Goal: Task Accomplishment & Management: Manage account settings

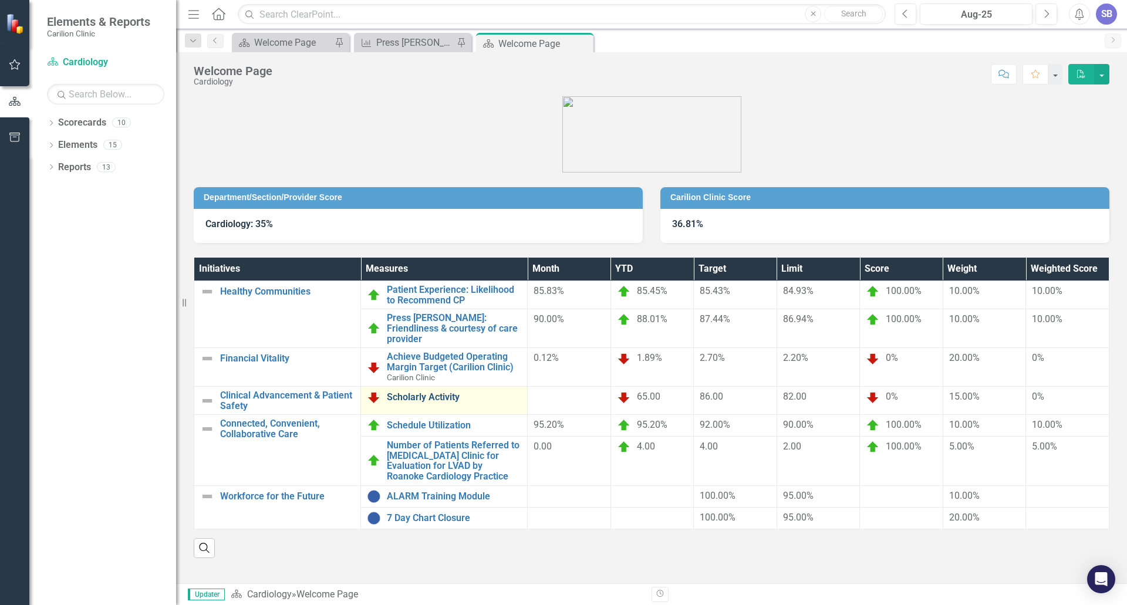
click at [445, 392] on link "Scholarly Activity" at bounding box center [454, 397] width 134 height 11
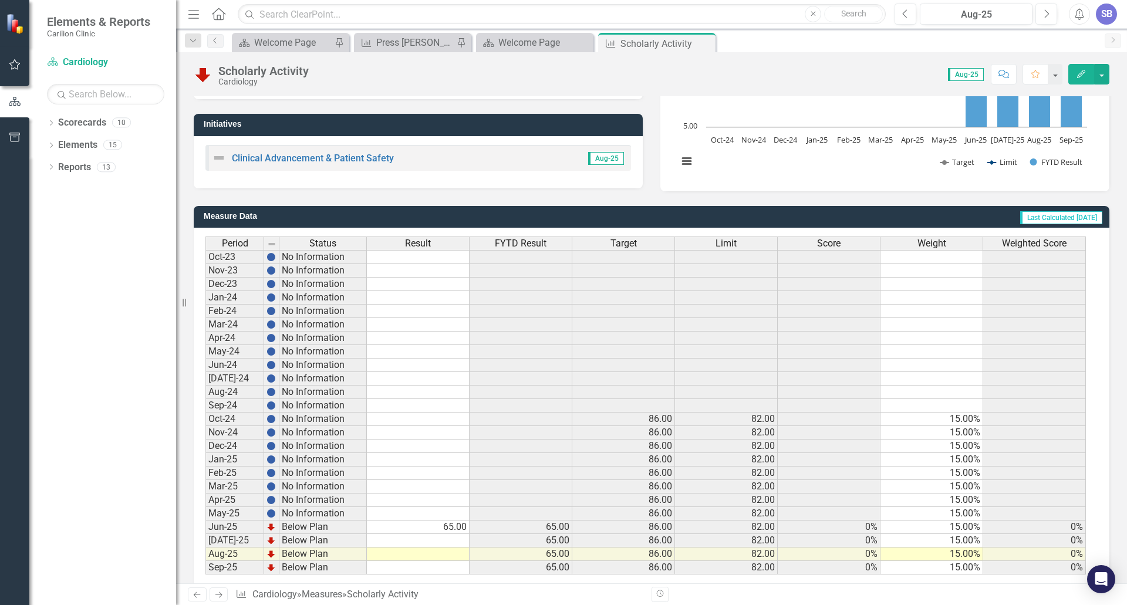
scroll to position [215, 0]
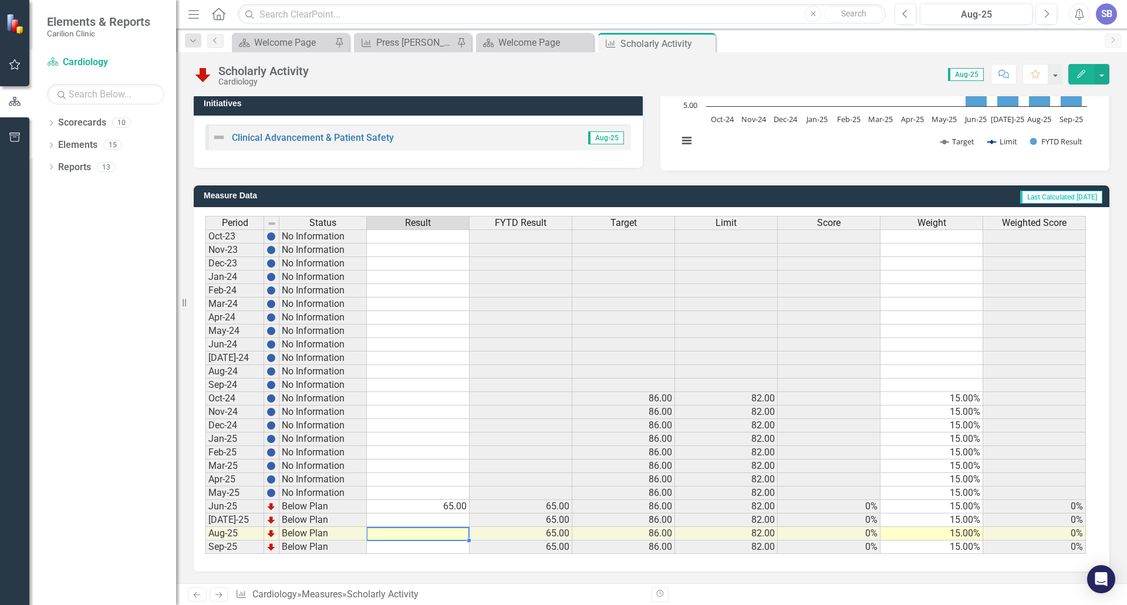
click at [441, 534] on td at bounding box center [418, 534] width 103 height 14
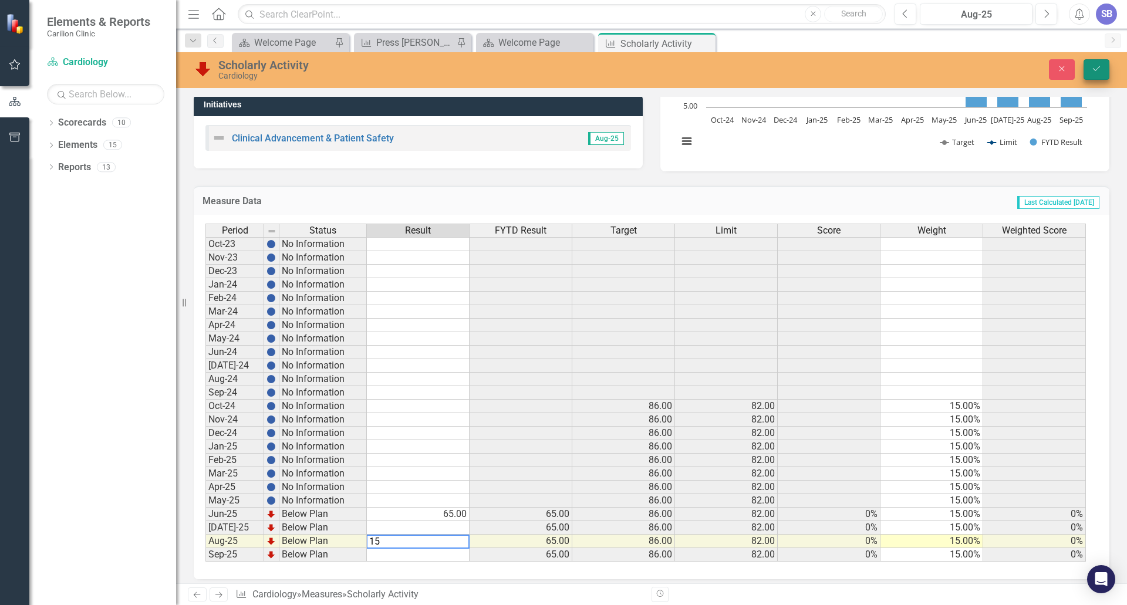
type textarea "15"
click at [1097, 71] on icon "Save" at bounding box center [1096, 69] width 11 height 8
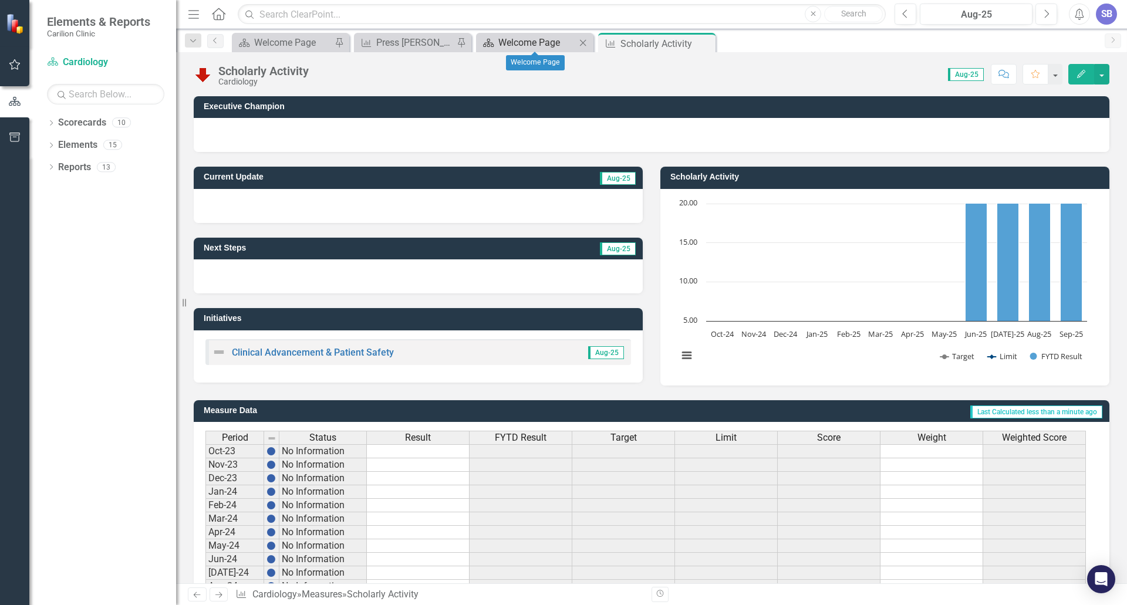
click at [526, 38] on div "Welcome Page" at bounding box center [536, 42] width 77 height 15
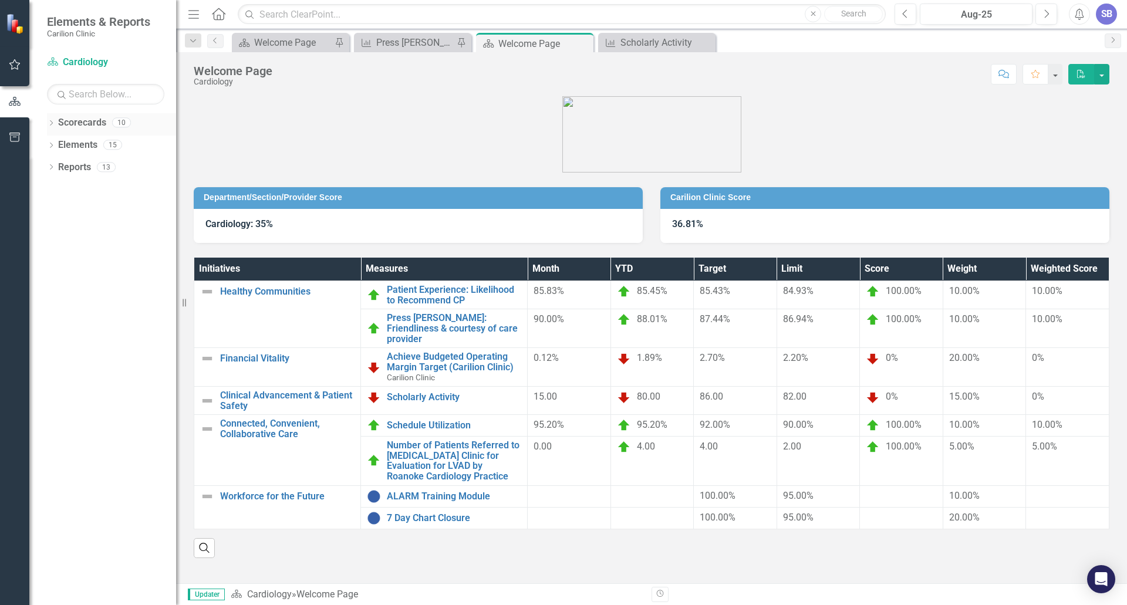
click at [52, 123] on icon at bounding box center [51, 122] width 3 height 5
click at [44, 141] on icon "Dropdown" at bounding box center [39, 144] width 9 height 7
click at [79, 147] on link "Carilion Clinic" at bounding box center [111, 146] width 129 height 14
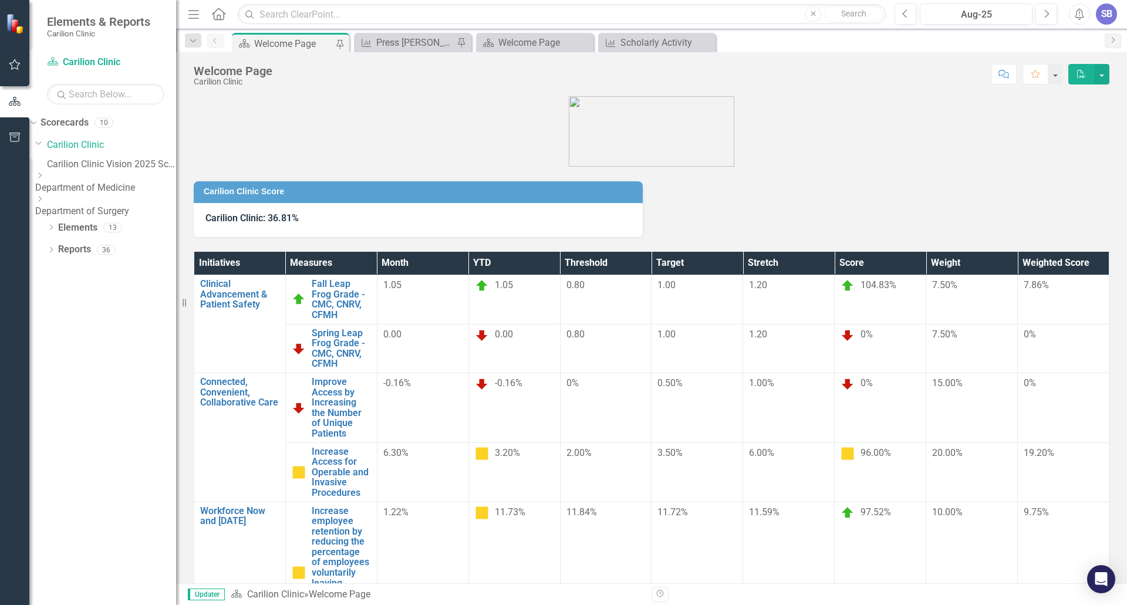
click at [314, 522] on div "Carilion Clinic Score Carilion Clinic: 36.81% Initiatives Measures Month YTD Th…" at bounding box center [651, 339] width 951 height 487
